Goal: Navigation & Orientation: Find specific page/section

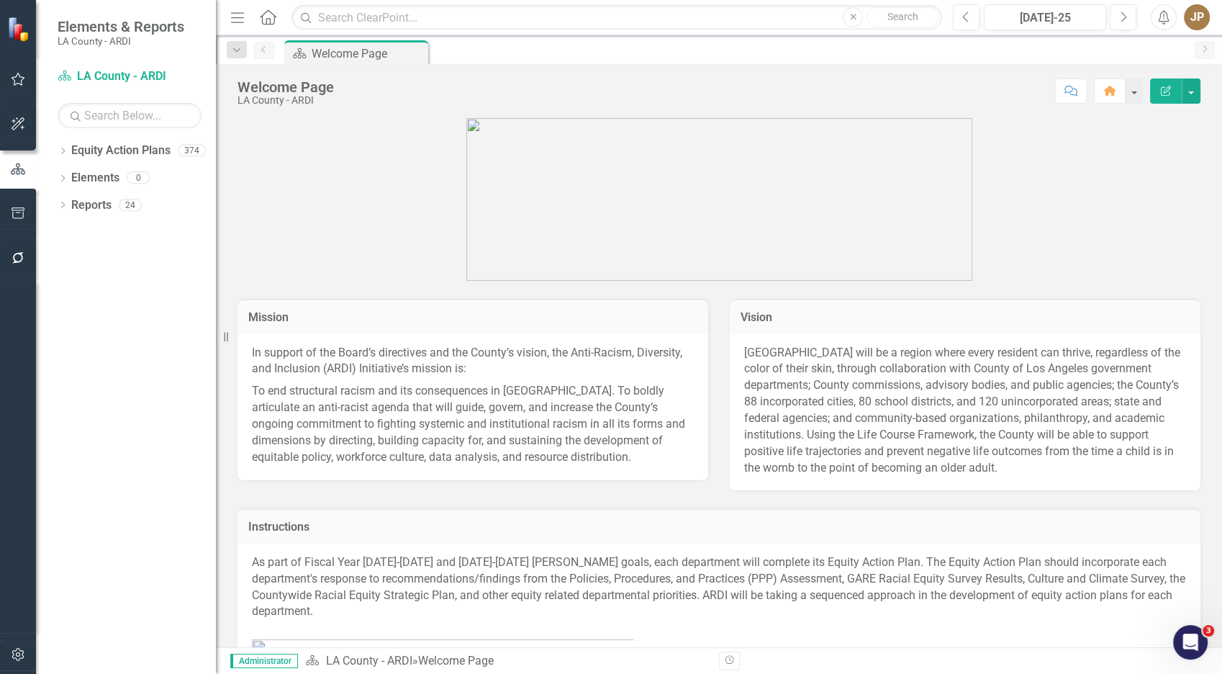
click at [65, 152] on icon "Dropdown" at bounding box center [63, 152] width 10 height 8
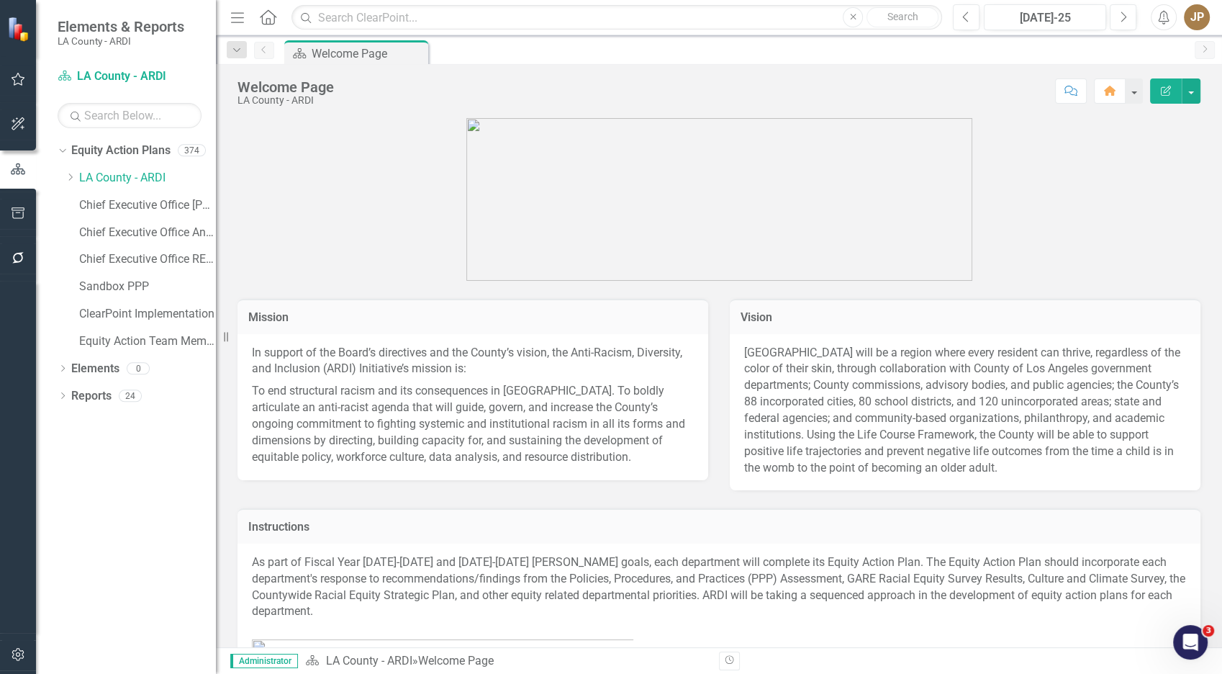
drag, startPoint x: 68, startPoint y: 180, endPoint x: 66, endPoint y: 210, distance: 30.4
click at [68, 180] on icon "Dropdown" at bounding box center [70, 177] width 11 height 9
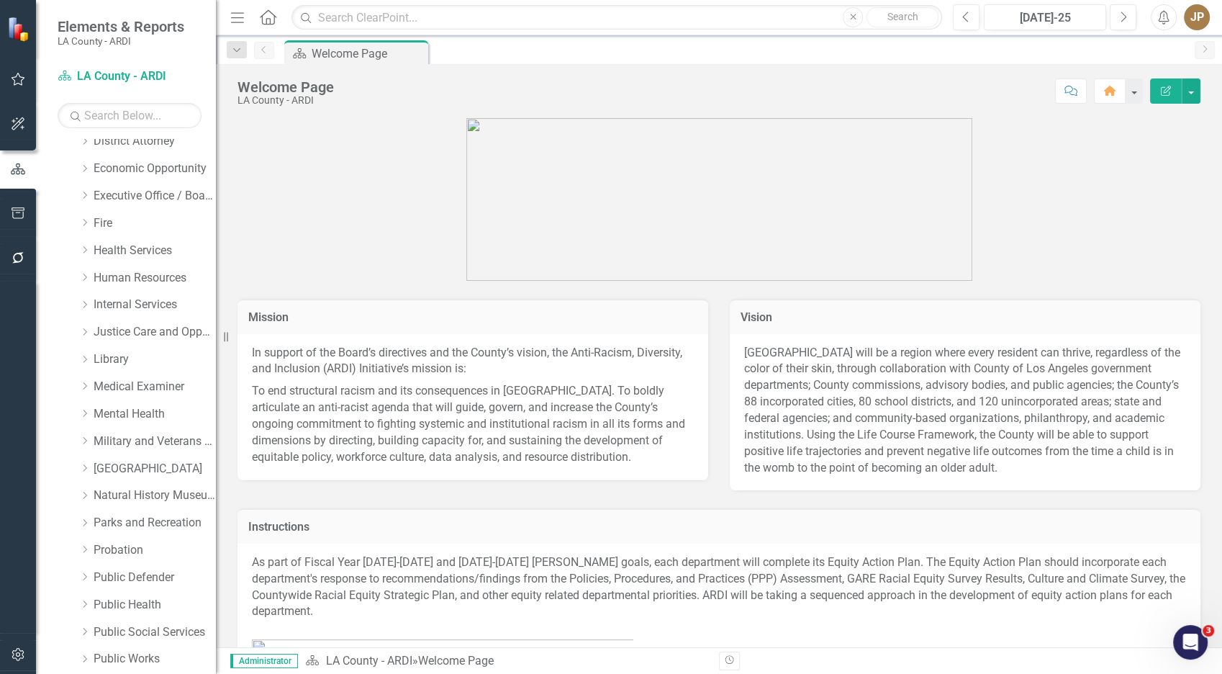
scroll to position [990, 0]
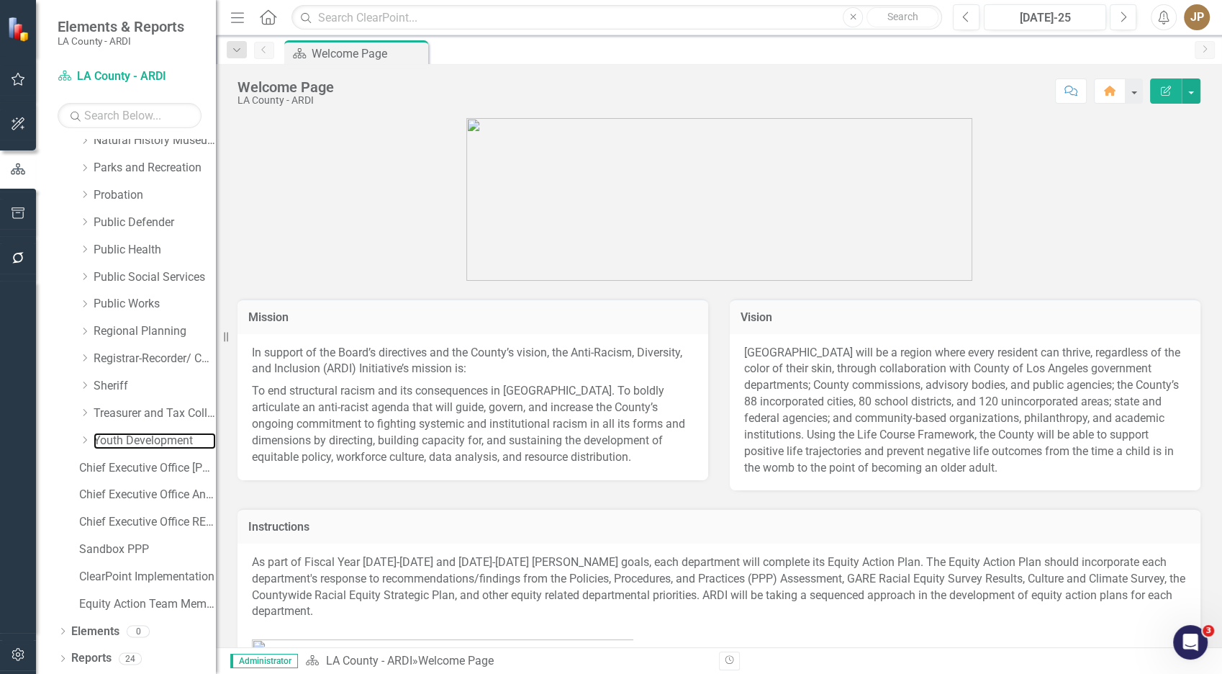
click at [114, 446] on link "Youth Development" at bounding box center [155, 441] width 122 height 17
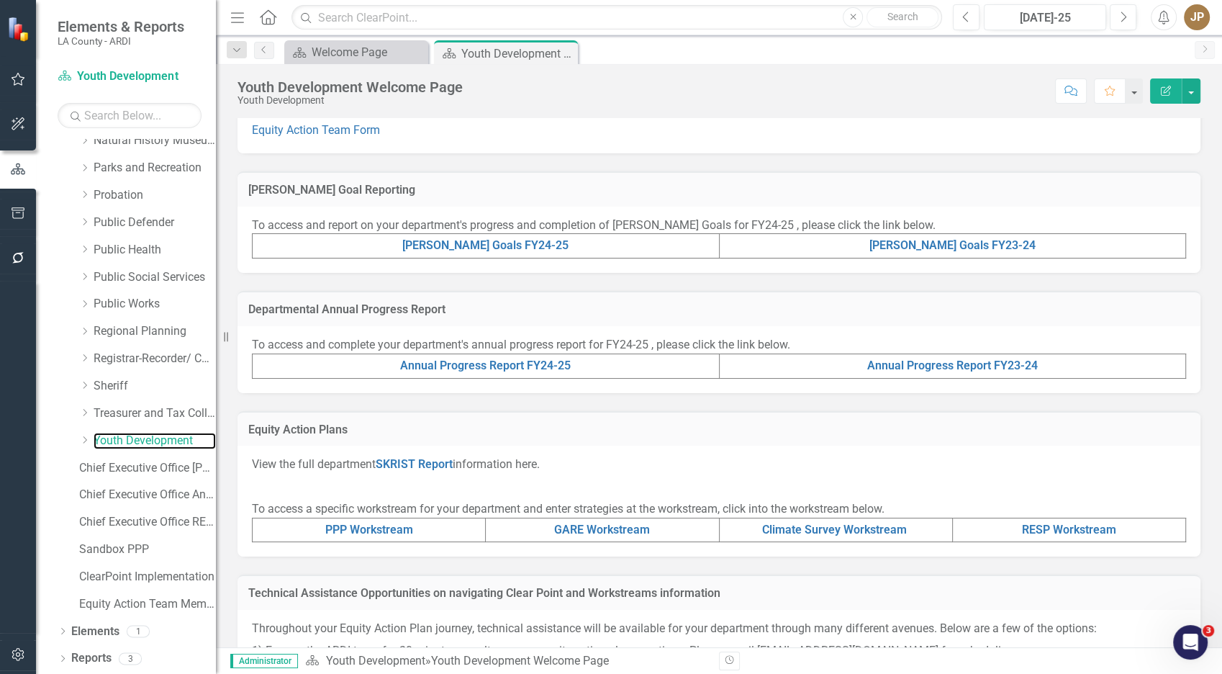
scroll to position [264, 0]
drag, startPoint x: 893, startPoint y: 367, endPoint x: 904, endPoint y: 362, distance: 11.9
click at [904, 362] on link "Annual Progress Report FY23-24" at bounding box center [952, 365] width 171 height 14
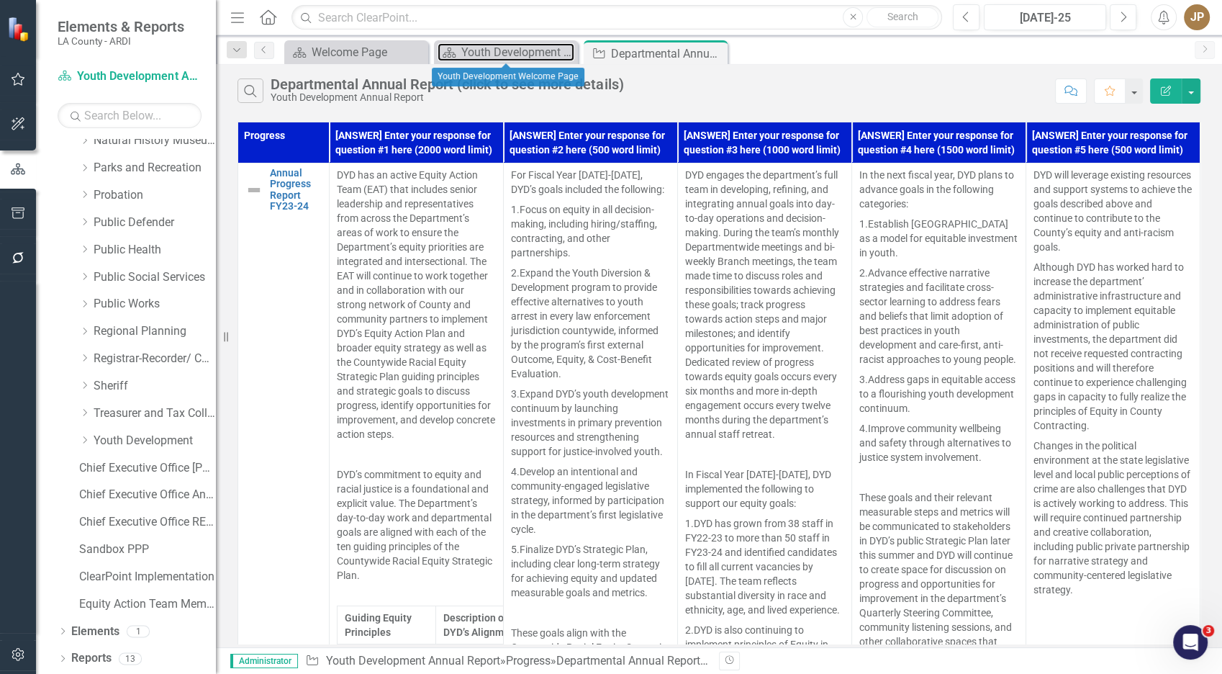
click at [507, 47] on div "Youth Development Welcome Page" at bounding box center [517, 52] width 113 height 18
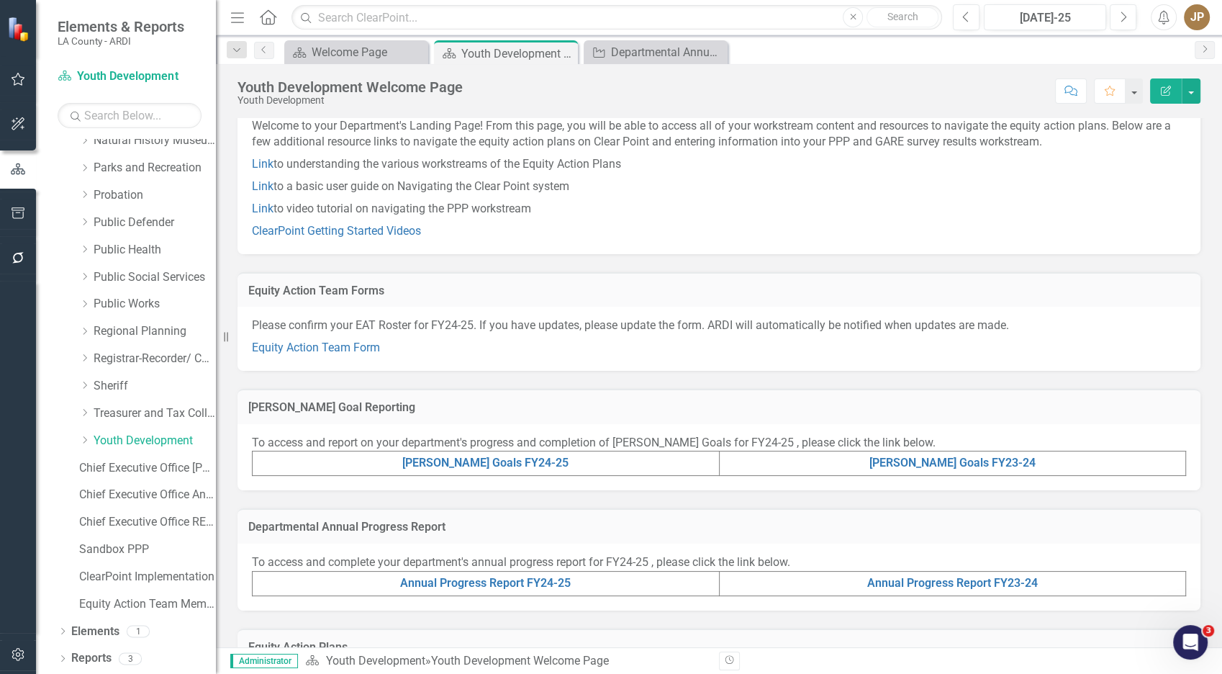
scroll to position [369, 0]
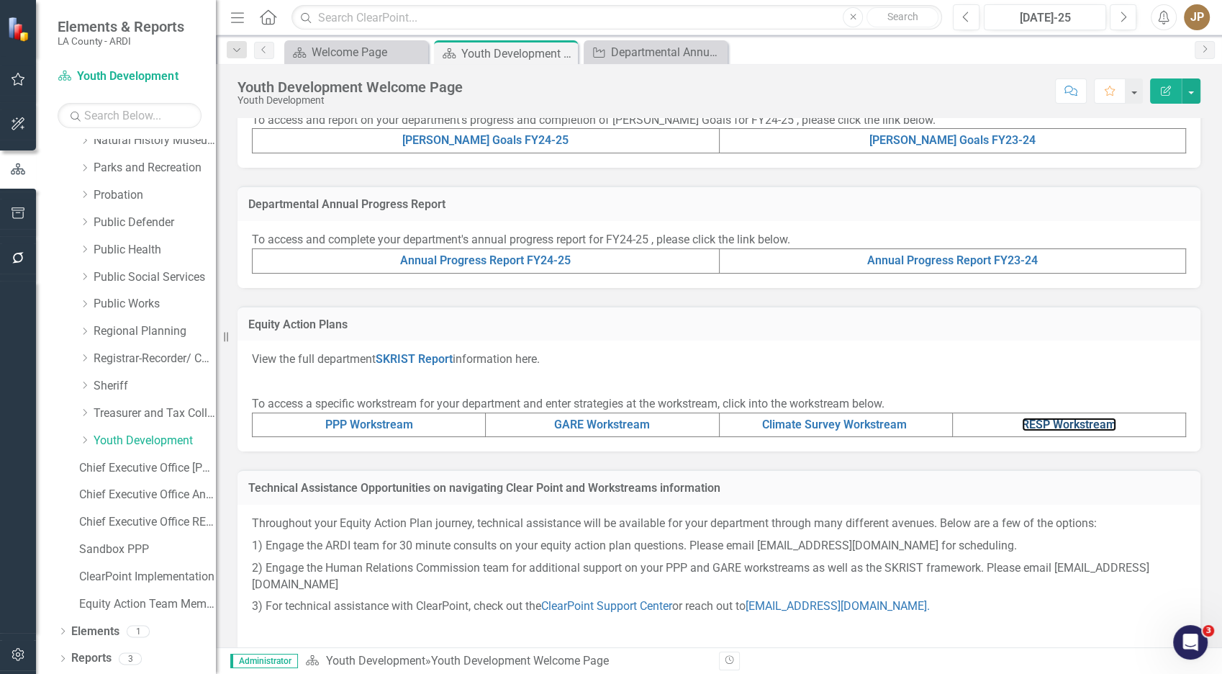
click at [1034, 417] on link "RESP Workstream" at bounding box center [1069, 424] width 94 height 14
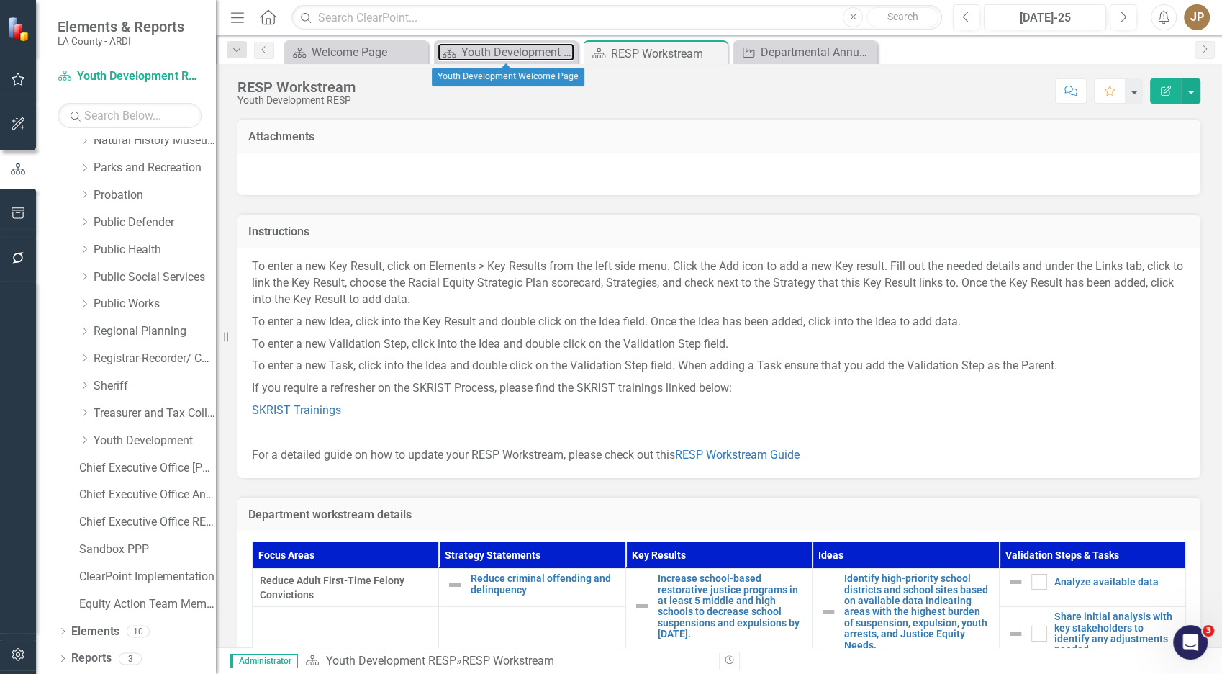
click at [468, 52] on div "Youth Development Welcome Page" at bounding box center [517, 52] width 113 height 18
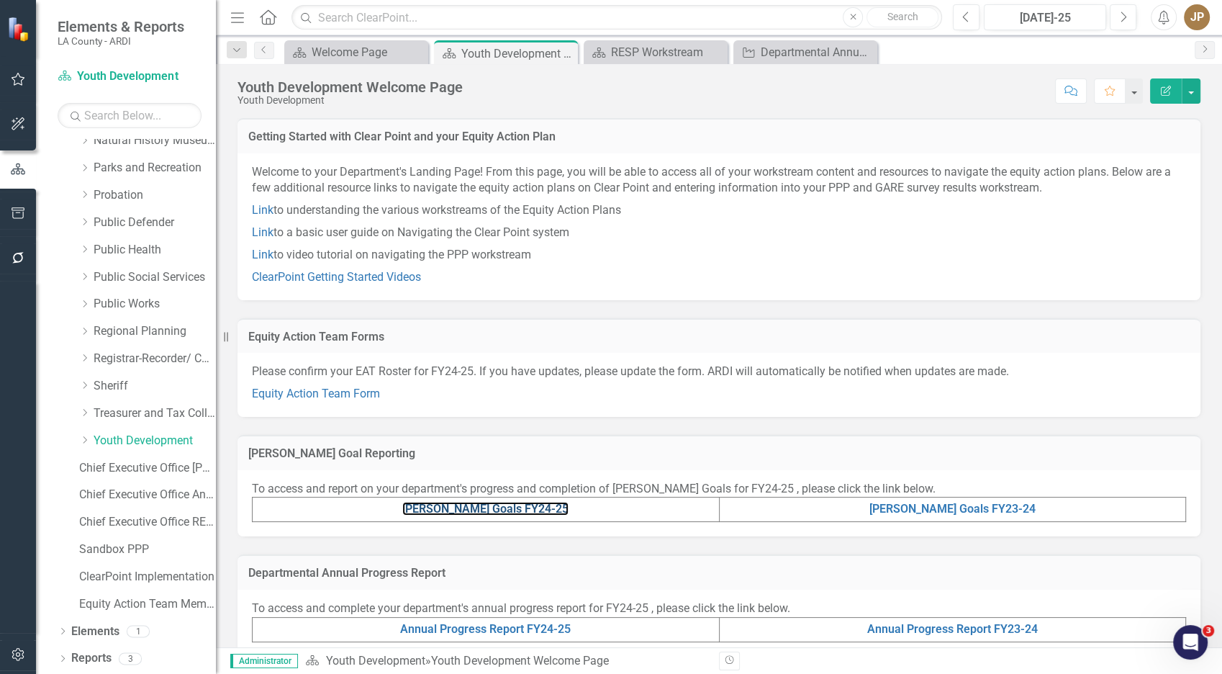
click at [486, 510] on link "[PERSON_NAME] Goals FY24-25" at bounding box center [485, 509] width 166 height 14
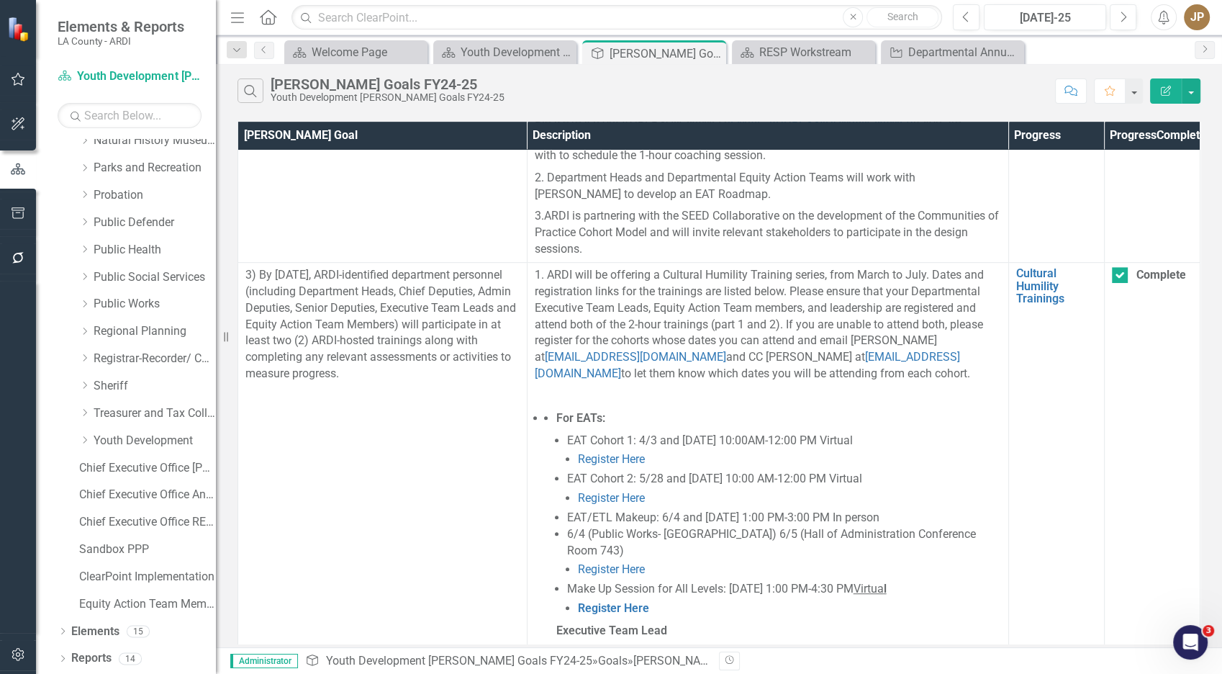
scroll to position [717, 0]
click at [1043, 300] on link "Cultural Humility Trainings" at bounding box center [1056, 285] width 81 height 38
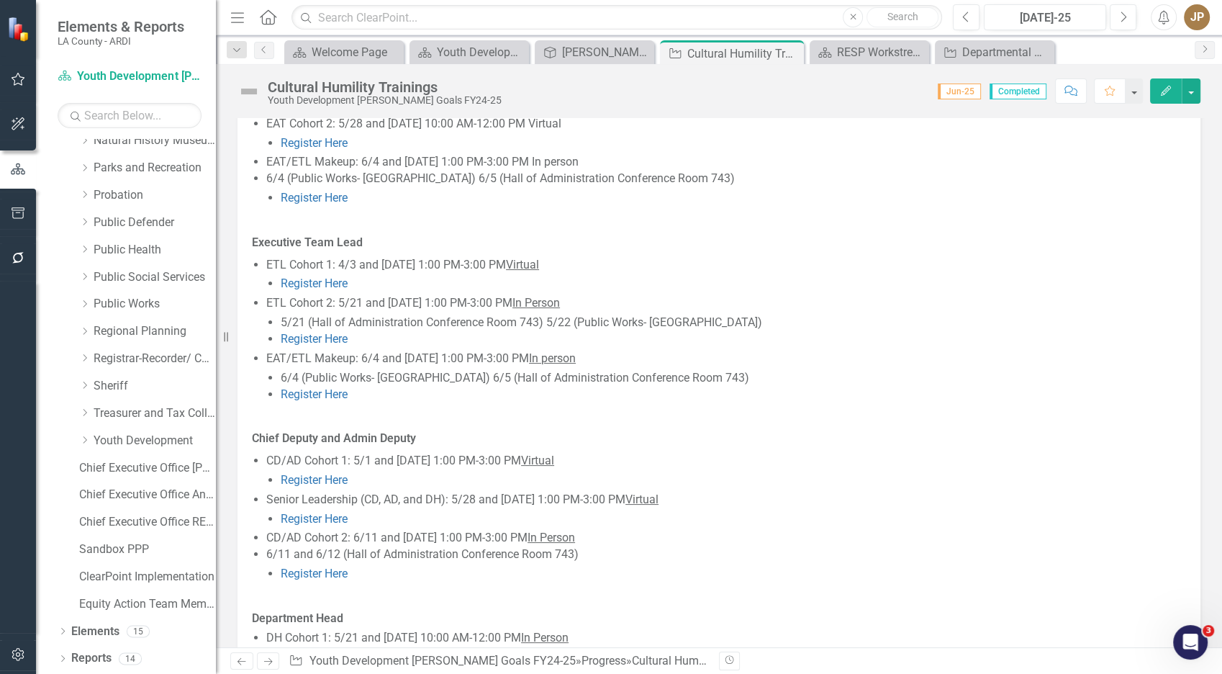
scroll to position [224, 0]
click at [620, 55] on div "[PERSON_NAME] Goals FY24-25" at bounding box center [606, 52] width 89 height 18
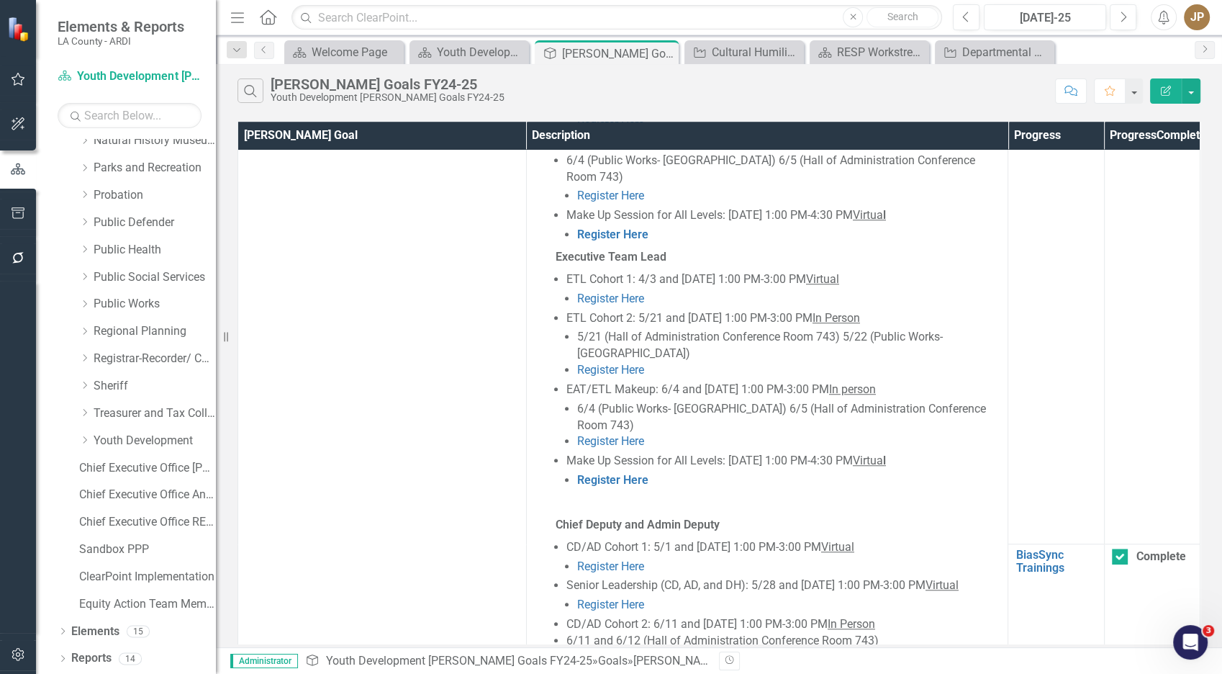
scroll to position [1091, 0]
click at [1055, 547] on link "BiasSync Trainings" at bounding box center [1056, 559] width 81 height 25
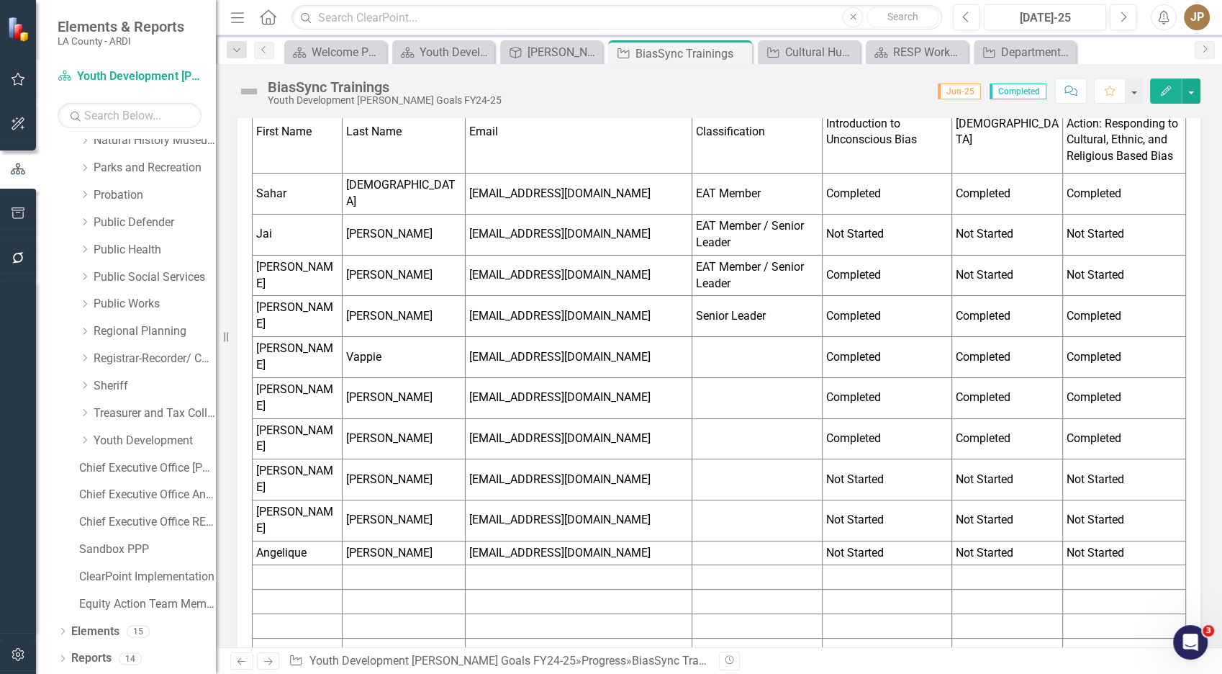
scroll to position [441, 0]
